Goal: Information Seeking & Learning: Learn about a topic

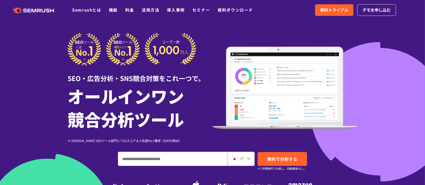
click at [248, 160] on icon at bounding box center [249, 159] width 4 height 2
click at [235, 159] on img at bounding box center [235, 159] width 6 height 4
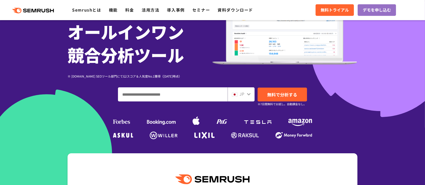
scroll to position [67, 0]
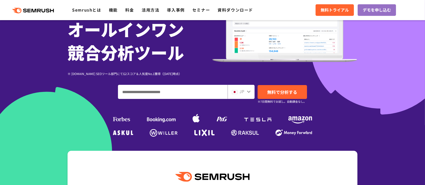
click at [238, 90] on div "JP" at bounding box center [240, 91] width 16 height 7
click at [239, 93] on span "JP" at bounding box center [241, 91] width 5 height 6
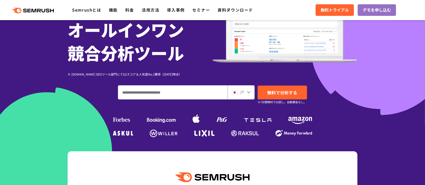
scroll to position [34, 0]
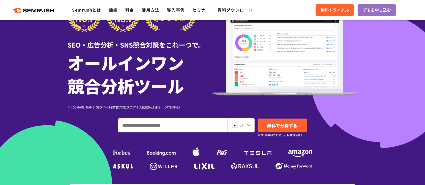
click at [186, 128] on input "ドメイン、キーワードまたはURLを入力してください" at bounding box center [172, 126] width 109 height 14
click at [159, 127] on input "ドメイン、キーワードまたはURLを入力してください" at bounding box center [172, 126] width 109 height 14
paste input "**********"
type input "**********"
click at [236, 125] on img at bounding box center [235, 126] width 6 height 4
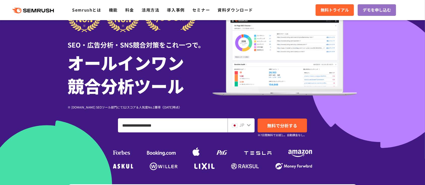
click at [246, 127] on div "JP" at bounding box center [240, 125] width 16 height 7
click at [249, 126] on icon at bounding box center [249, 125] width 4 height 2
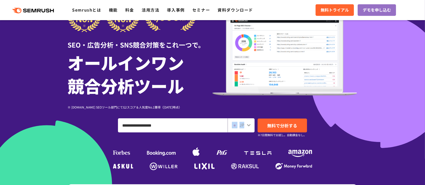
click at [249, 126] on icon at bounding box center [249, 125] width 4 height 2
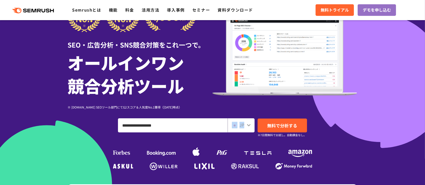
click at [249, 126] on icon at bounding box center [249, 125] width 4 height 2
click at [249, 125] on icon at bounding box center [249, 125] width 4 height 4
click at [248, 124] on icon at bounding box center [249, 125] width 4 height 4
drag, startPoint x: 248, startPoint y: 124, endPoint x: 234, endPoint y: 112, distance: 18.6
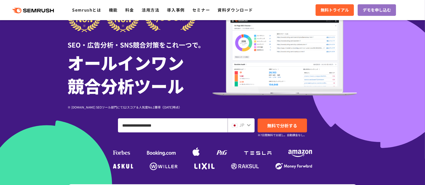
click at [248, 124] on icon at bounding box center [249, 125] width 4 height 4
click at [201, 95] on h1 "オールインワン 競合分析ツール" at bounding box center [140, 74] width 145 height 46
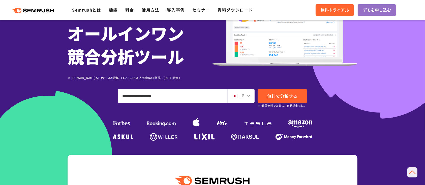
scroll to position [0, 0]
